Goal: Task Accomplishment & Management: Use online tool/utility

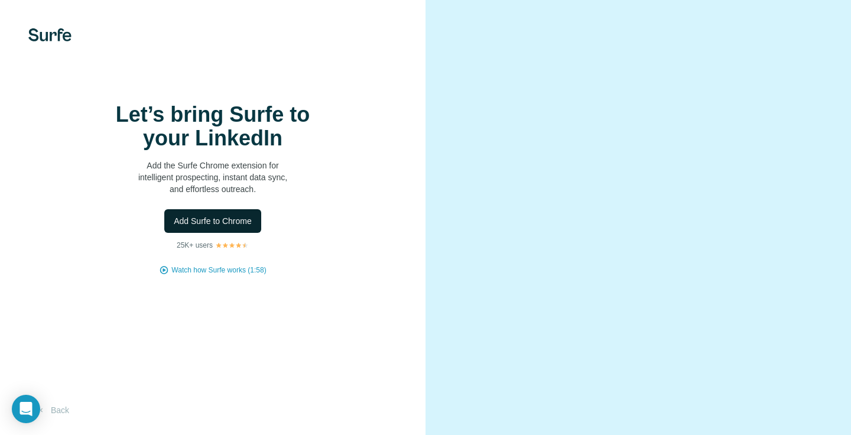
click at [251, 227] on span "Add Surfe to Chrome" at bounding box center [213, 221] width 78 height 12
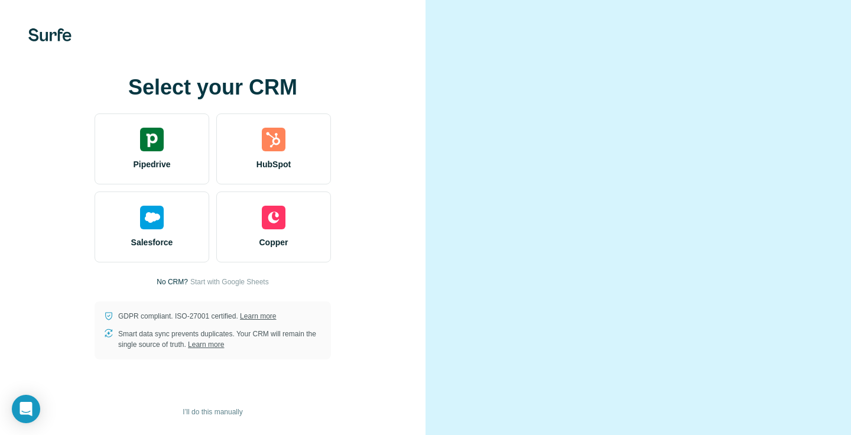
click at [357, 216] on div "Select your CRM Pipedrive HubSpot Salesforce Copper No CRM? Start with Google S…" at bounding box center [213, 218] width 378 height 284
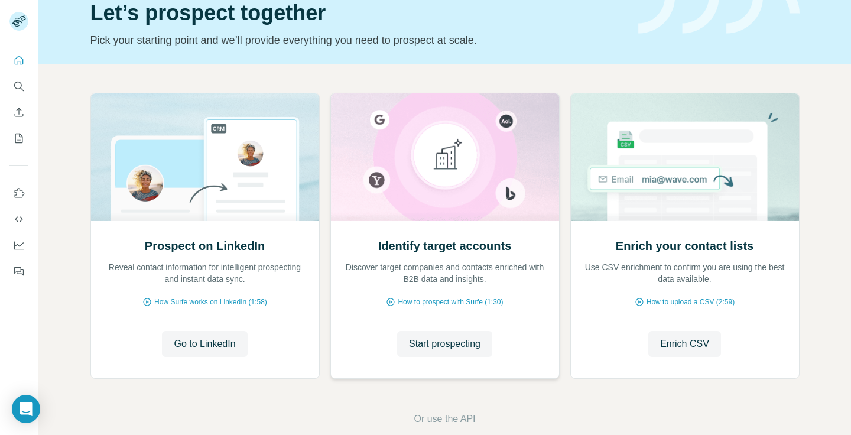
scroll to position [54, 0]
